Goal: Information Seeking & Learning: Find specific fact

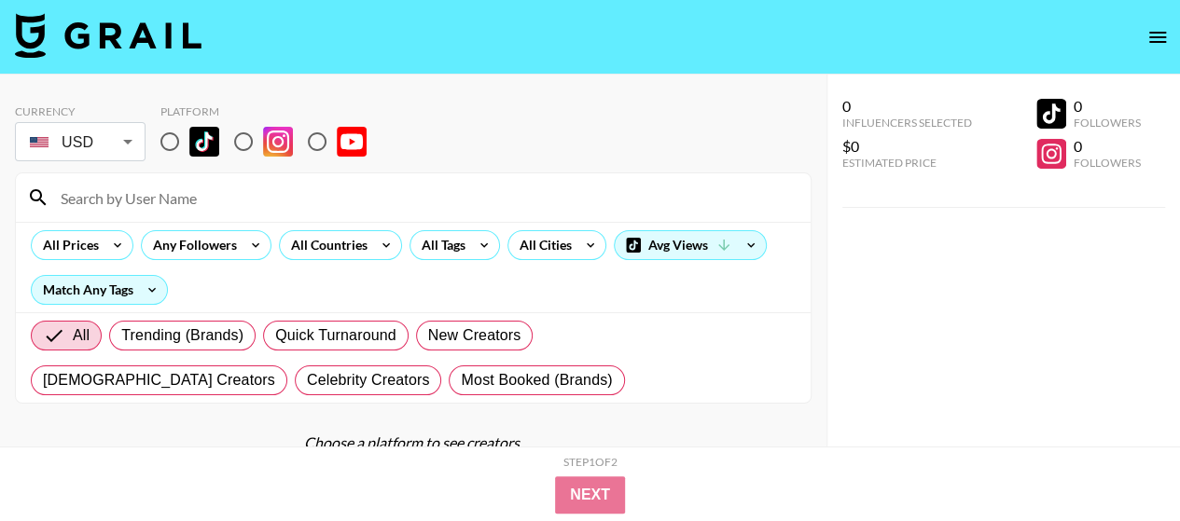
click at [107, 214] on div at bounding box center [413, 197] width 795 height 49
click at [106, 189] on input at bounding box center [424, 198] width 750 height 30
paste input "themichaeljustin"
type input "themichaeljustin"
click at [172, 141] on input "radio" at bounding box center [169, 141] width 39 height 39
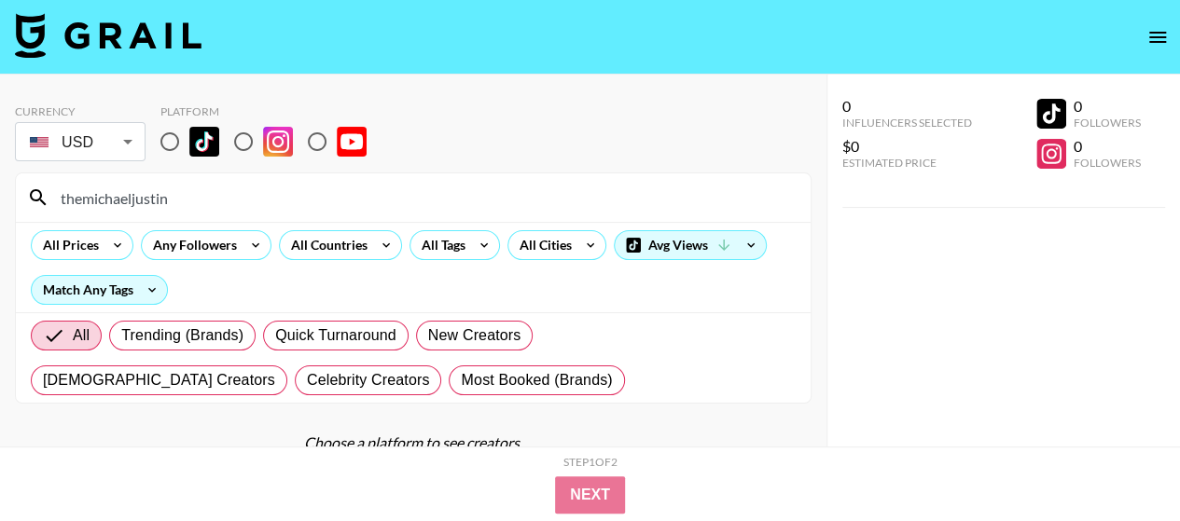
radio input "true"
click at [250, 141] on input "radio" at bounding box center [243, 141] width 39 height 39
radio input "true"
click at [172, 141] on input "radio" at bounding box center [169, 141] width 39 height 39
radio input "true"
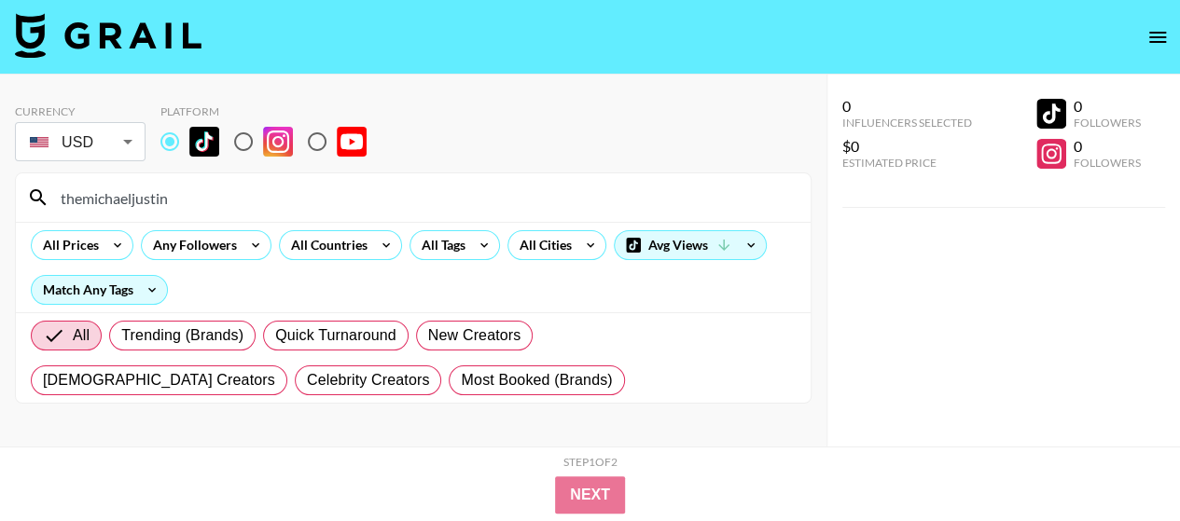
click at [171, 204] on input "themichaeljustin" at bounding box center [424, 198] width 750 height 30
drag, startPoint x: 207, startPoint y: 195, endPoint x: 21, endPoint y: 191, distance: 186.6
click at [21, 191] on div "themichaeljustin" at bounding box center [413, 197] width 795 height 49
click at [174, 199] on input "themichaeljustin" at bounding box center [424, 198] width 750 height 30
drag, startPoint x: 224, startPoint y: 195, endPoint x: 0, endPoint y: 177, distance: 224.6
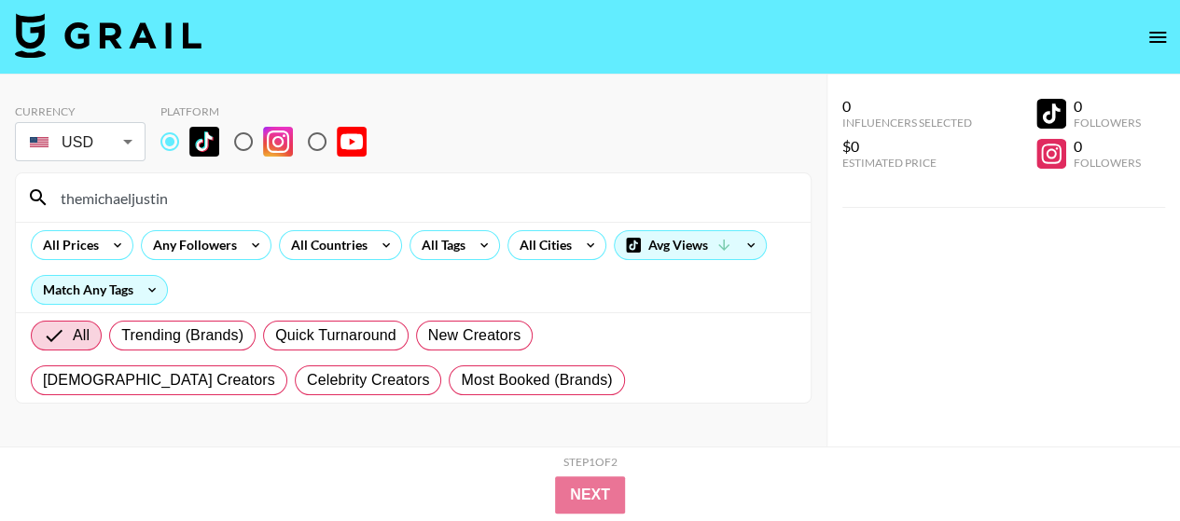
click at [0, 177] on div "Currency USD USD ​ Platform themichaeljustin All Prices Any Followers All Count…" at bounding box center [413, 298] width 826 height 447
click at [238, 138] on input "radio" at bounding box center [243, 141] width 39 height 39
radio input "true"
click at [0, 174] on div "Currency USD USD ​ Platform themichaeljustin All Prices Any Followers All Count…" at bounding box center [413, 298] width 826 height 447
drag, startPoint x: 175, startPoint y: 179, endPoint x: 80, endPoint y: 181, distance: 95.2
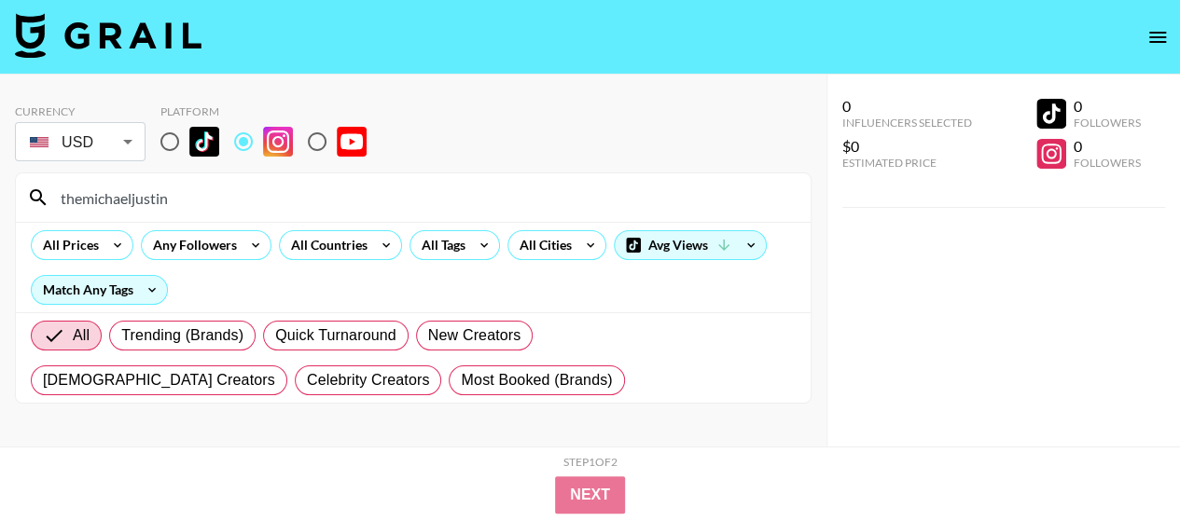
click at [80, 181] on div "themichaeljustin" at bounding box center [413, 197] width 795 height 49
drag, startPoint x: 226, startPoint y: 196, endPoint x: 0, endPoint y: 188, distance: 225.8
click at [0, 188] on div "Currency USD USD ​ Platform themichaeljustin All Prices Any Followers All Count…" at bounding box center [413, 298] width 826 height 447
click at [163, 128] on input "radio" at bounding box center [169, 141] width 39 height 39
radio input "true"
